Goal: Task Accomplishment & Management: Use online tool/utility

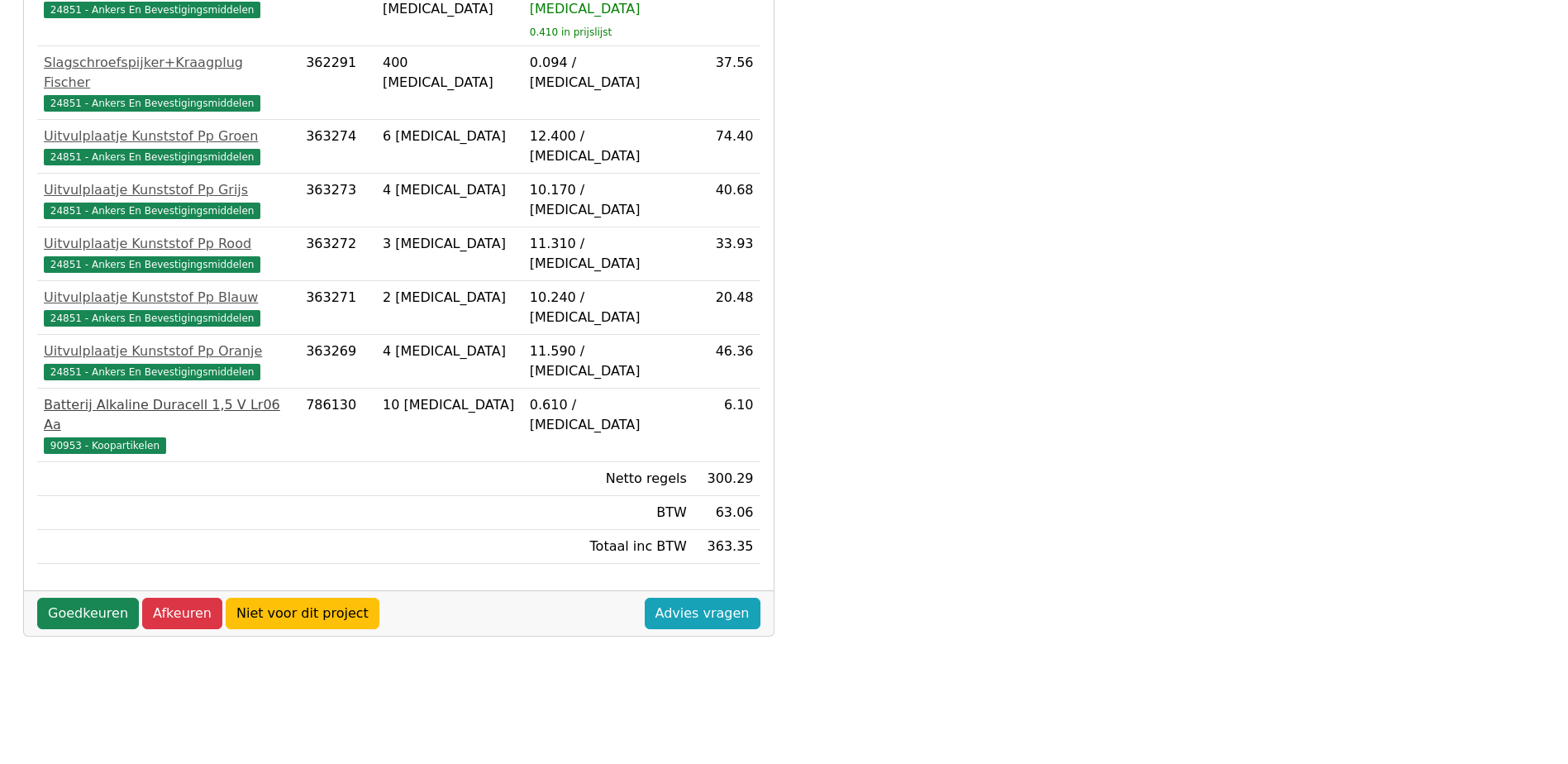
scroll to position [555, 0]
click at [103, 597] on link "Goedkeuren" at bounding box center [88, 613] width 101 height 31
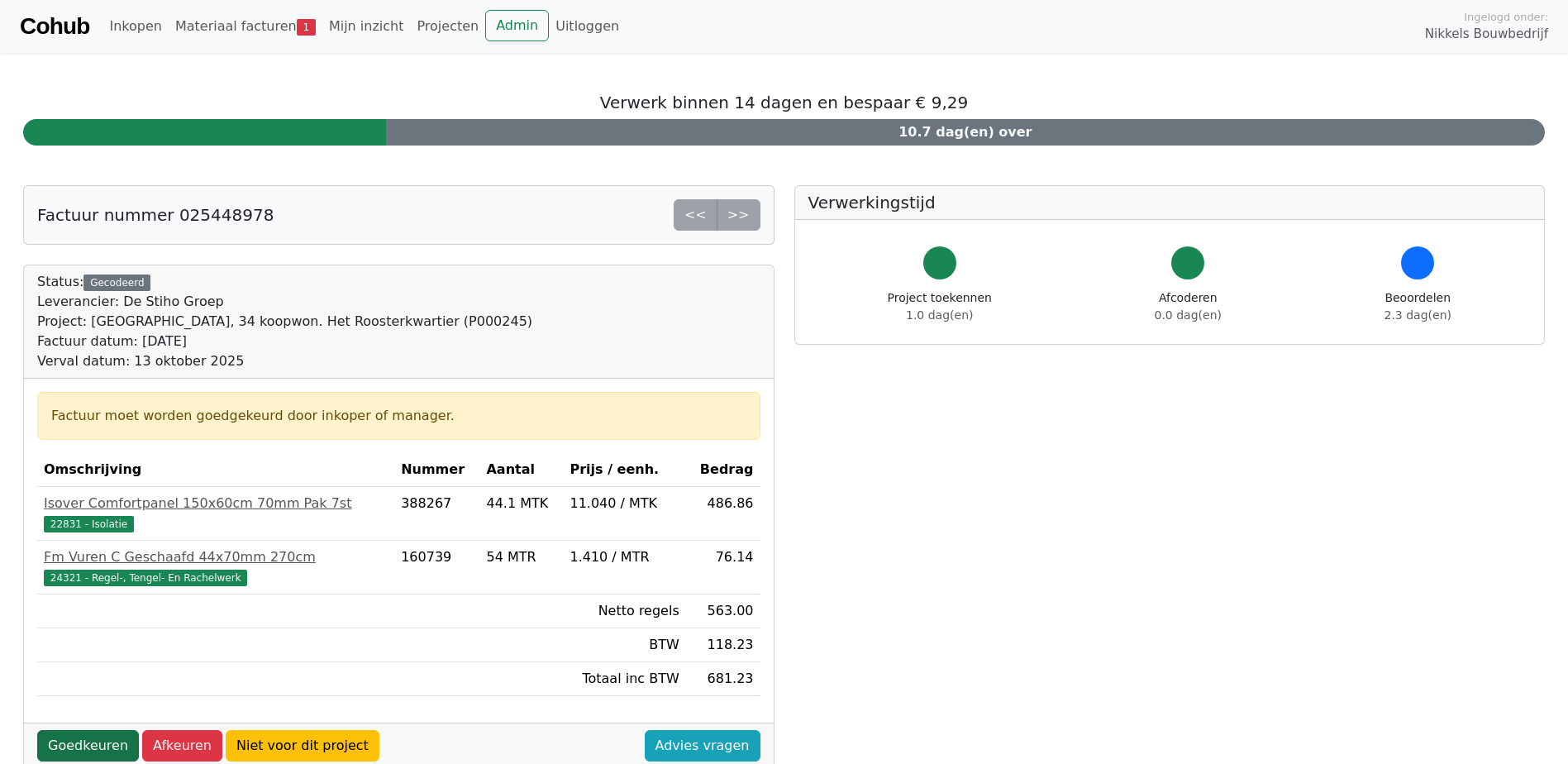
click at [90, 752] on link "Goedkeuren" at bounding box center [88, 745] width 101 height 31
